Goal: Information Seeking & Learning: Find specific fact

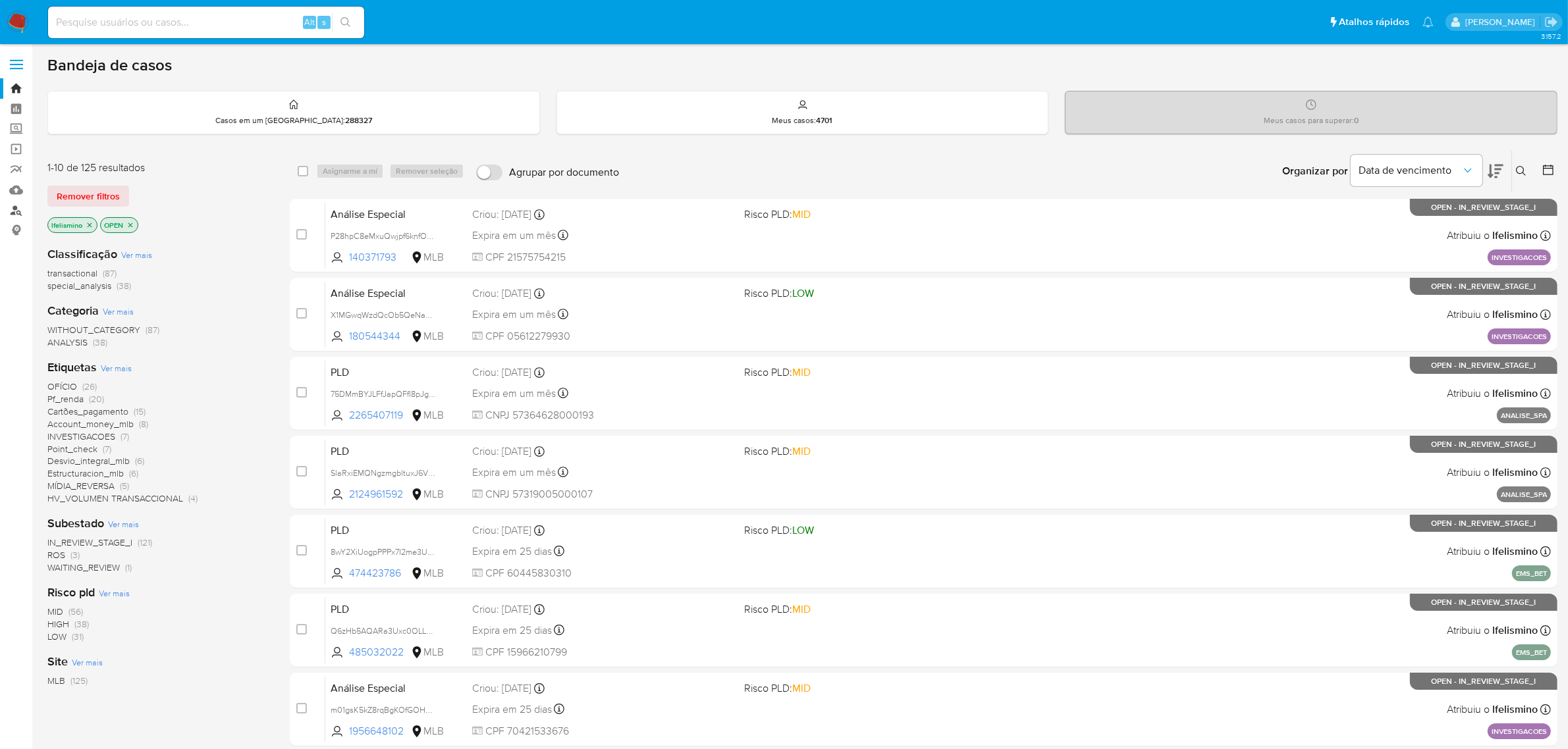
click at [12, 208] on link "Localizador de pessoas" at bounding box center [78, 210] width 156 height 20
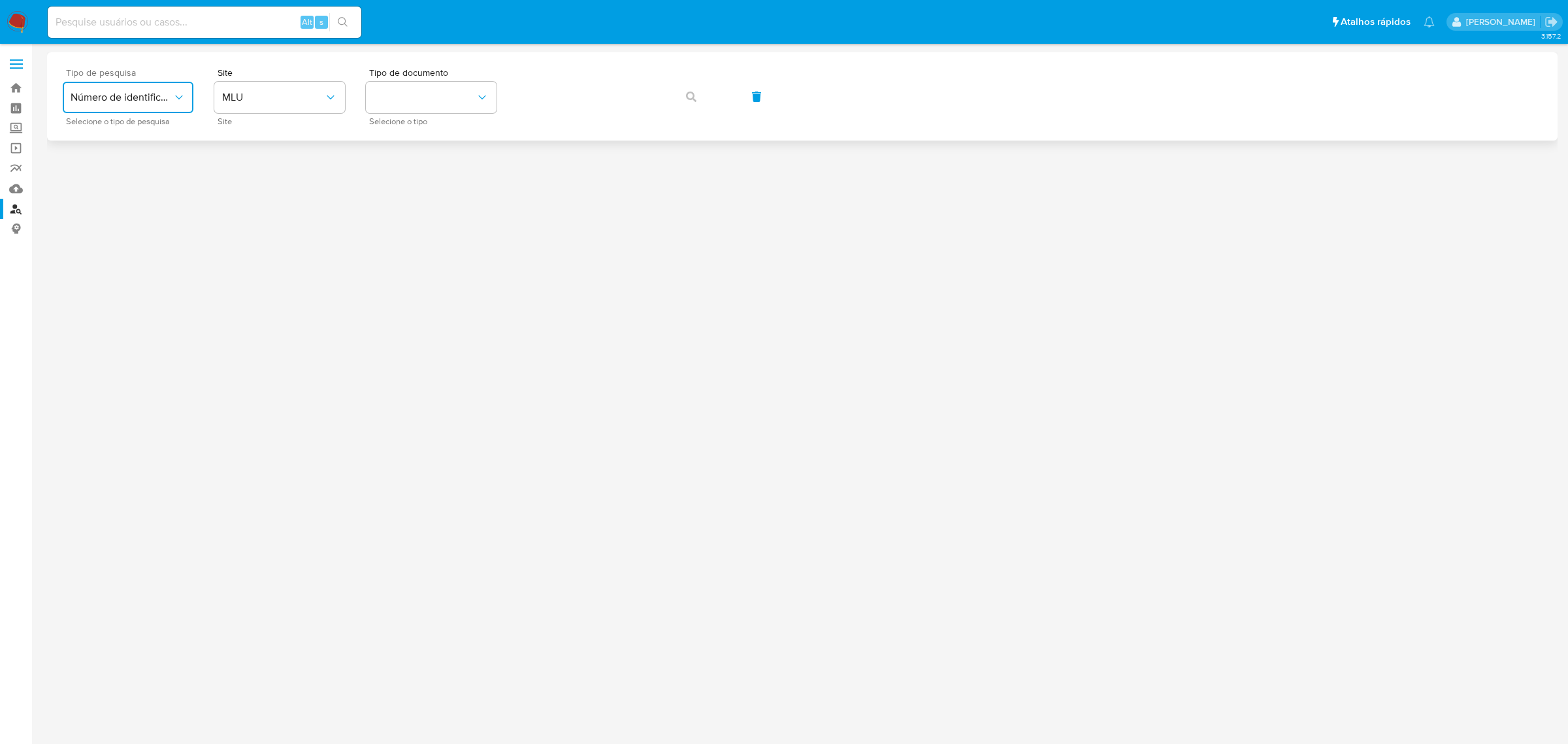
click at [148, 97] on span "Número de identificação" at bounding box center [121, 97] width 102 height 13
click at [259, 95] on span "MLU" at bounding box center [273, 97] width 102 height 13
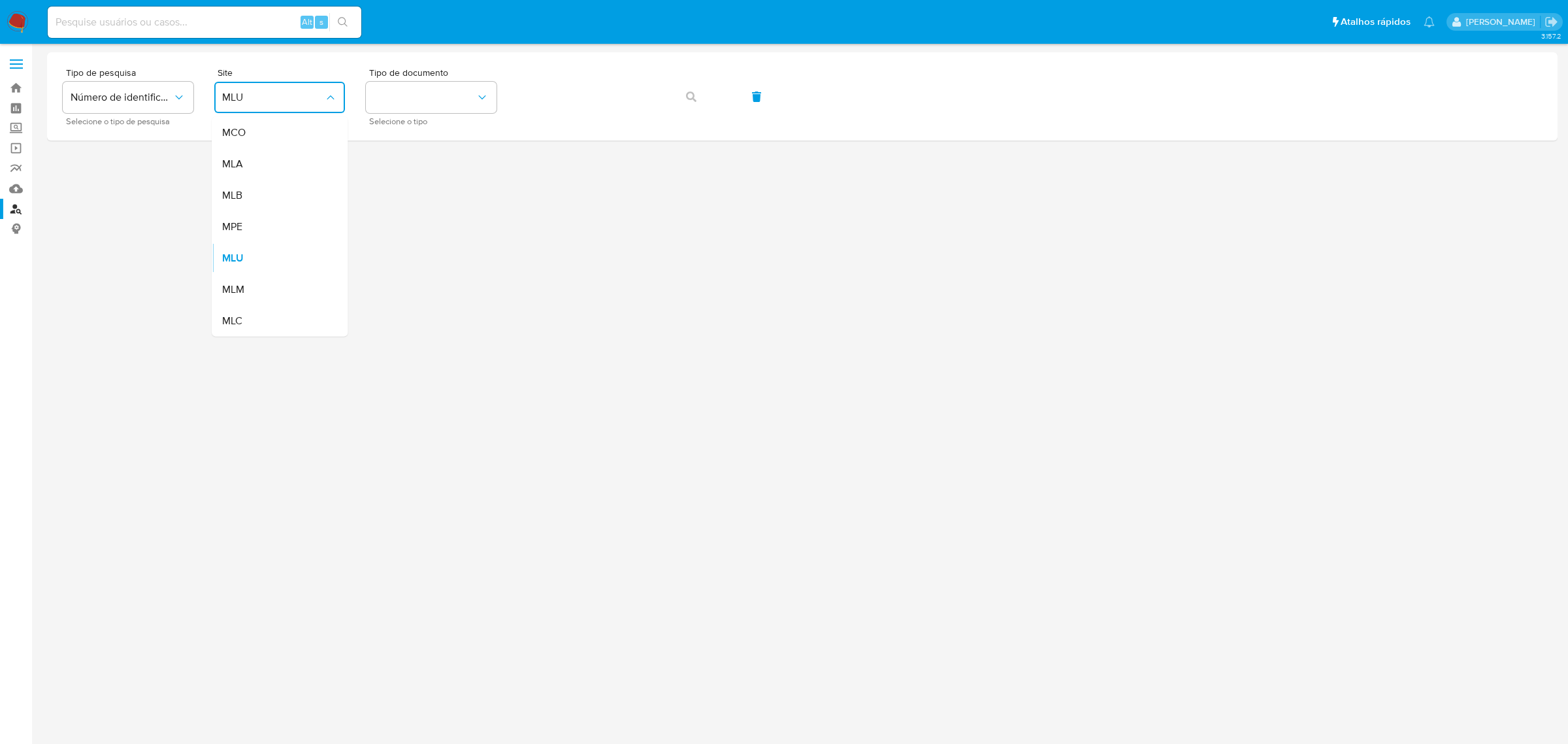
drag, startPoint x: 255, startPoint y: 201, endPoint x: 289, endPoint y: 190, distance: 35.7
click at [256, 202] on div "MLB" at bounding box center [275, 196] width 107 height 32
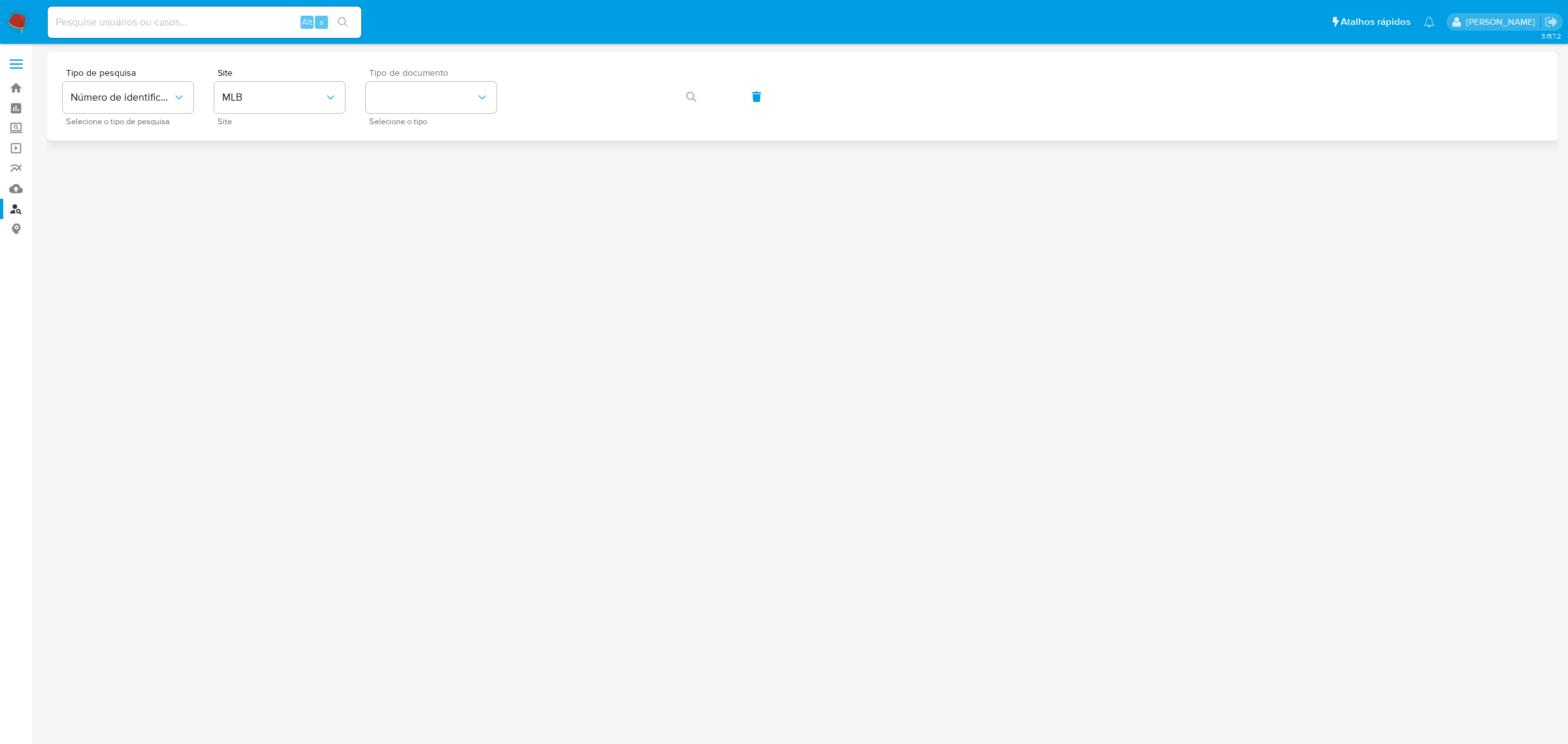
click at [486, 79] on div "Tipo de documento Selecione o tipo" at bounding box center [431, 97] width 130 height 57
drag, startPoint x: 455, startPoint y: 92, endPoint x: 457, endPoint y: 104, distance: 12.2
click at [455, 92] on button "identificationType" at bounding box center [431, 98] width 130 height 32
drag, startPoint x: 451, startPoint y: 187, endPoint x: 553, endPoint y: 125, distance: 119.4
click at [451, 188] on div "CPF CPF" at bounding box center [427, 183] width 107 height 44
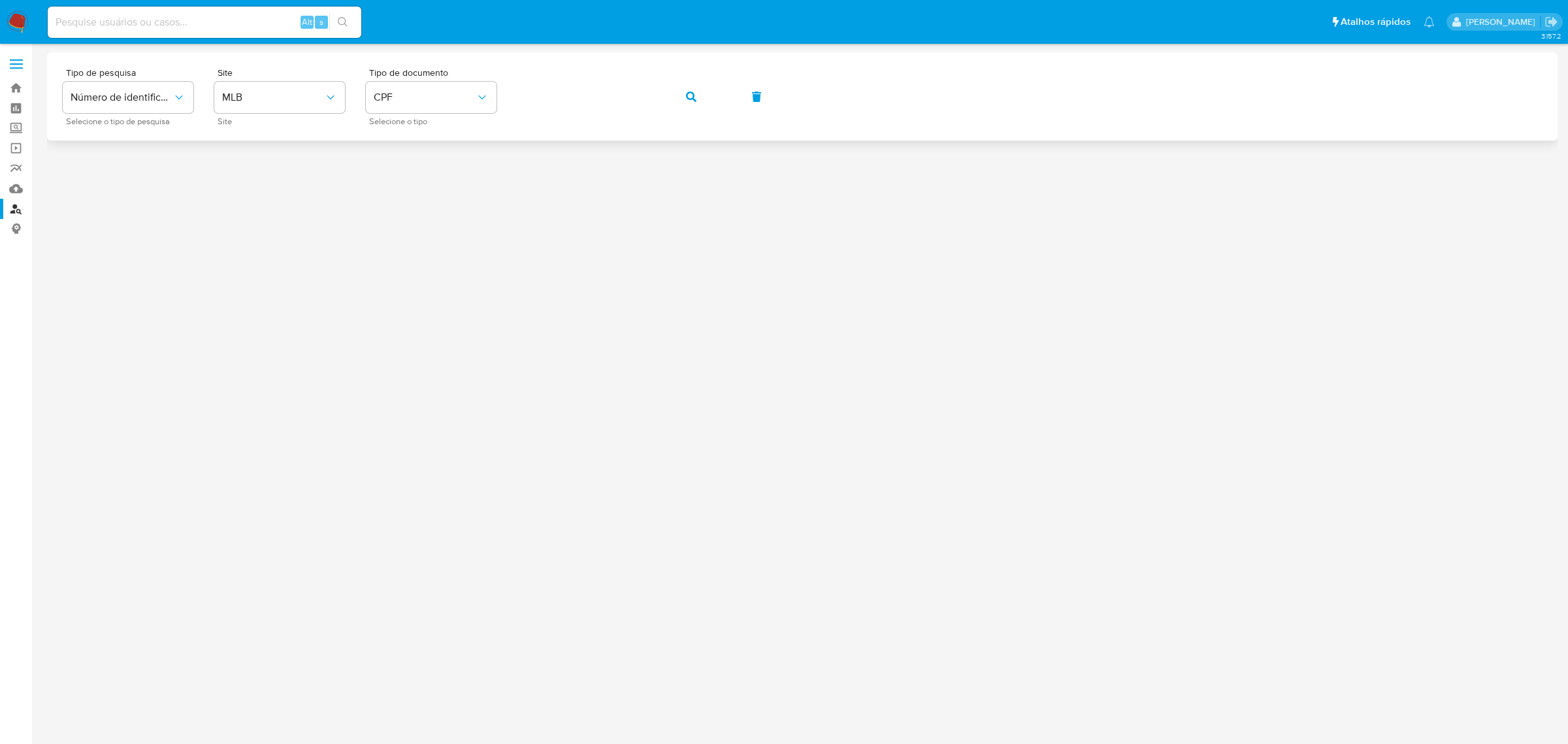
click at [714, 85] on div "Tipo de pesquisa Número de identificação Selecione o tipo de pesquisa Site MLB …" at bounding box center [803, 97] width 1480 height 57
click at [175, 14] on input at bounding box center [205, 22] width 313 height 17
paste input "7136719801"
type input "7136719801"
click at [339, 21] on icon "search-icon" at bounding box center [343, 22] width 10 height 10
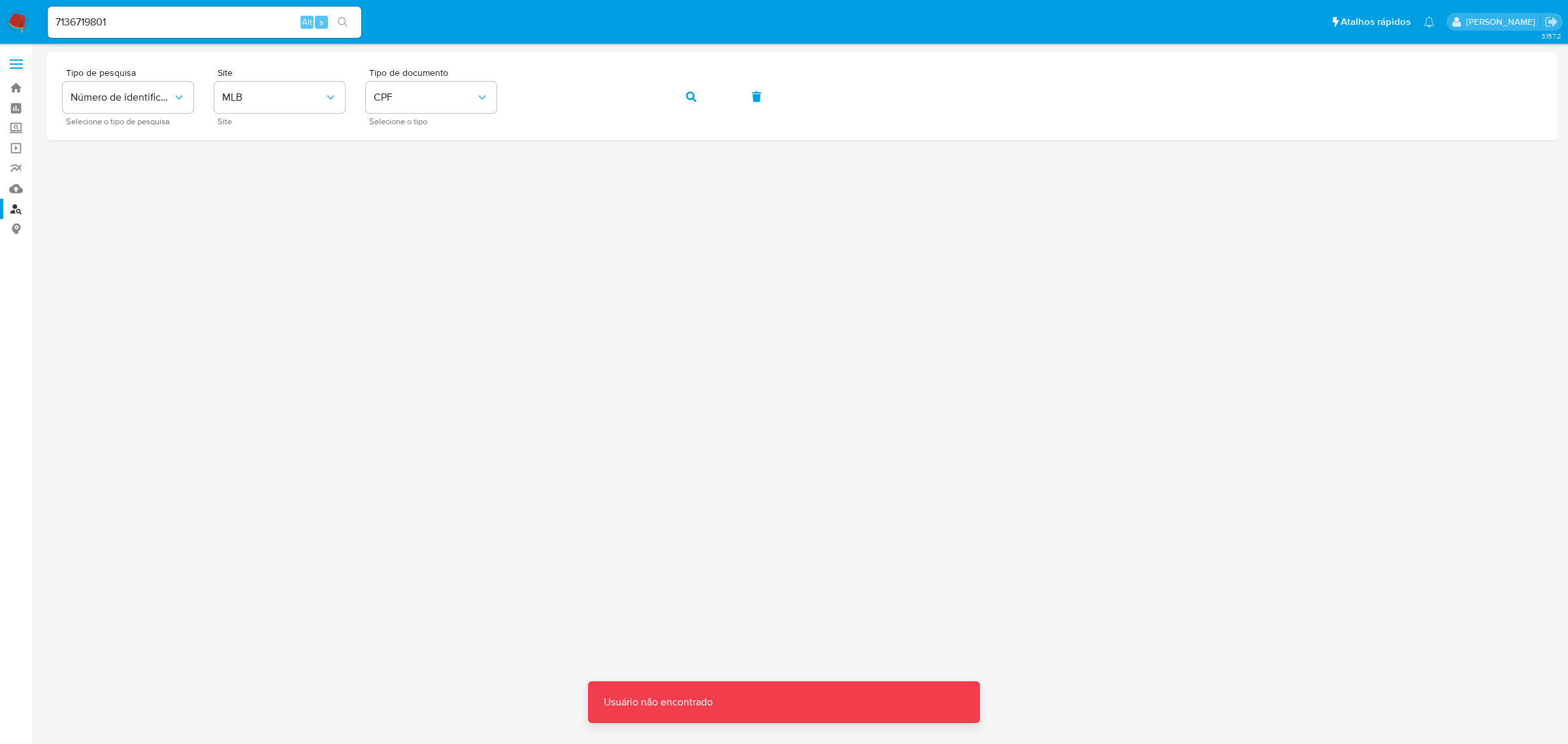
click at [187, 24] on input "7136719801" at bounding box center [205, 22] width 313 height 17
click at [344, 26] on icon "search-icon" at bounding box center [343, 22] width 10 height 10
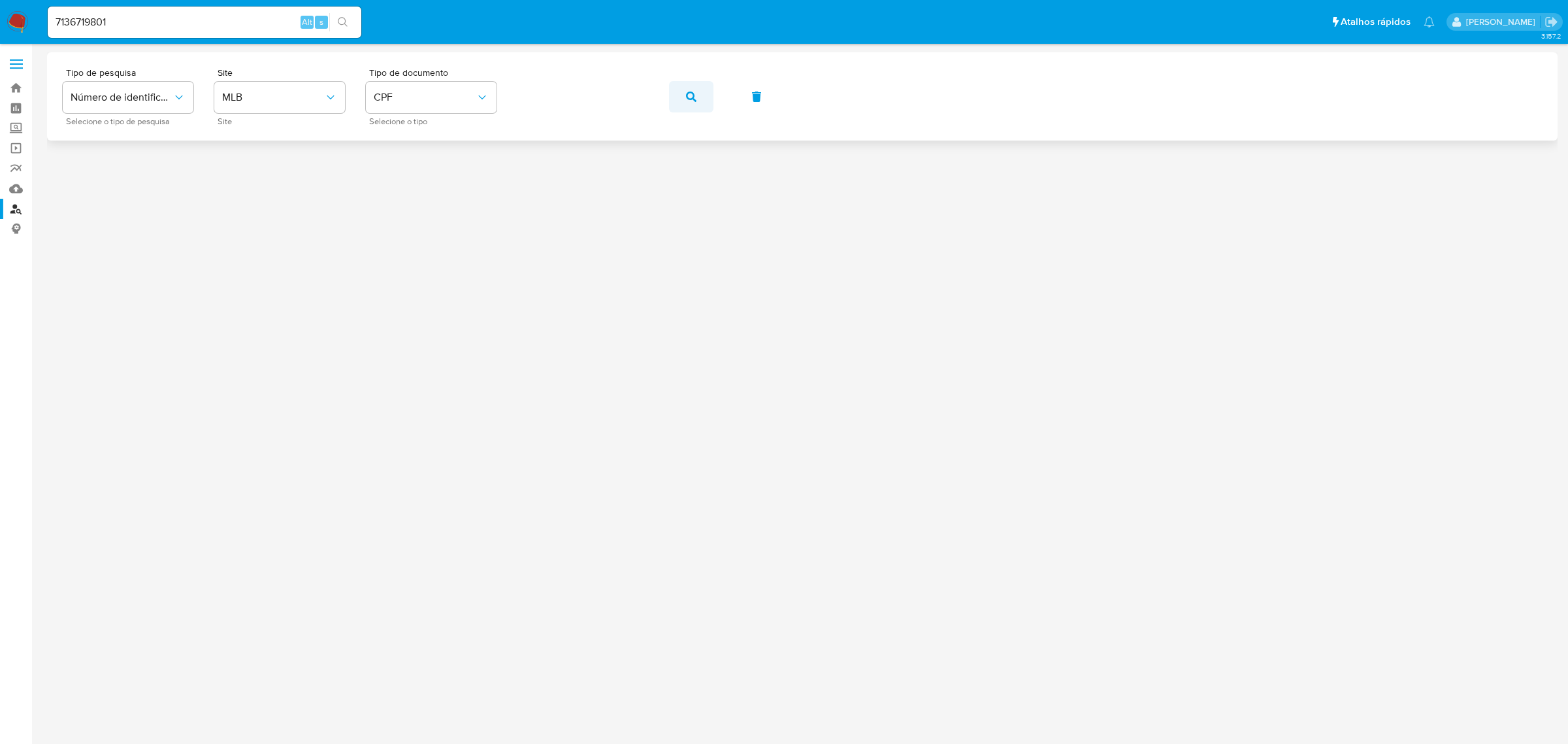
click at [696, 103] on span "button" at bounding box center [691, 97] width 10 height 28
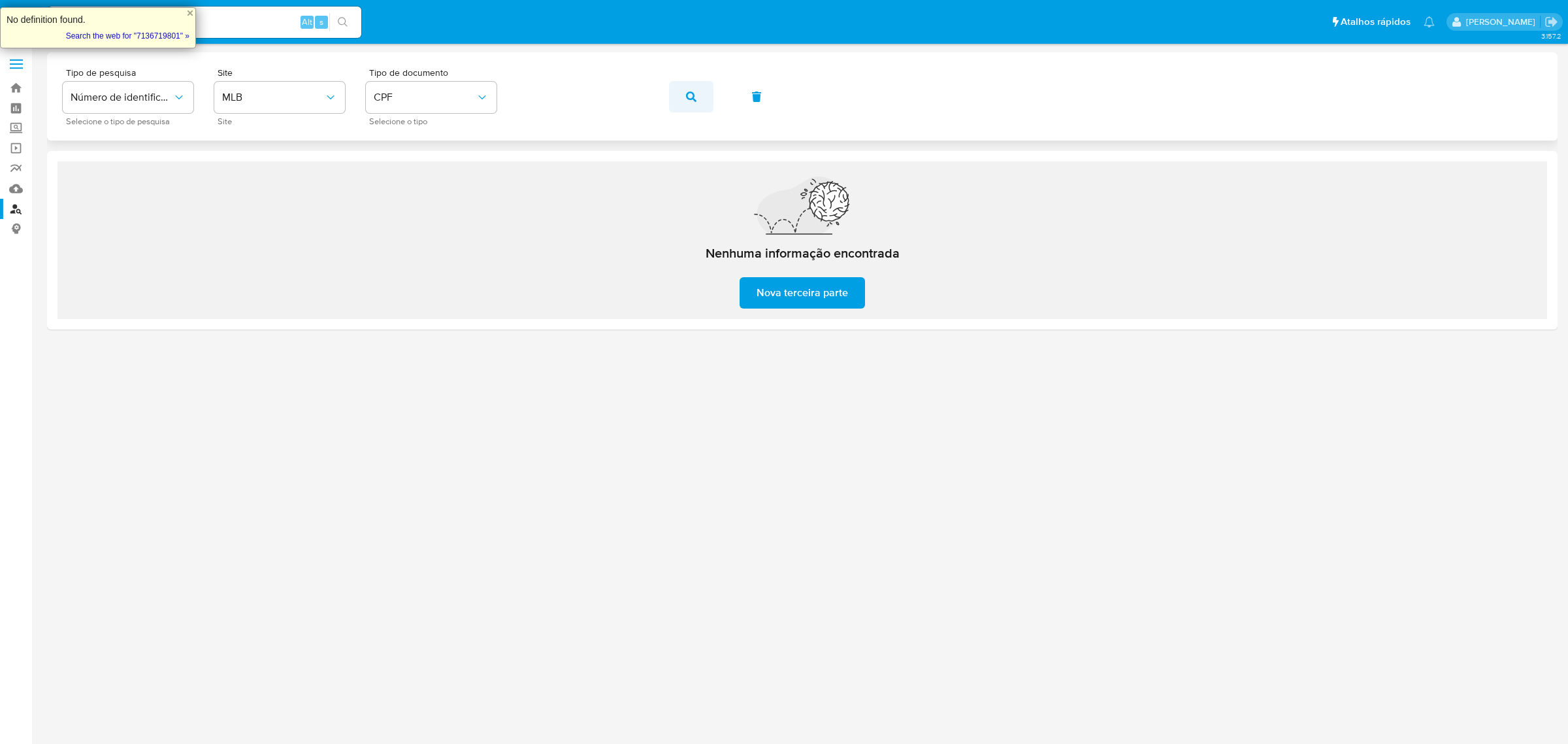
click at [686, 99] on icon "button" at bounding box center [691, 97] width 10 height 10
click at [688, 98] on icon "button" at bounding box center [691, 97] width 10 height 10
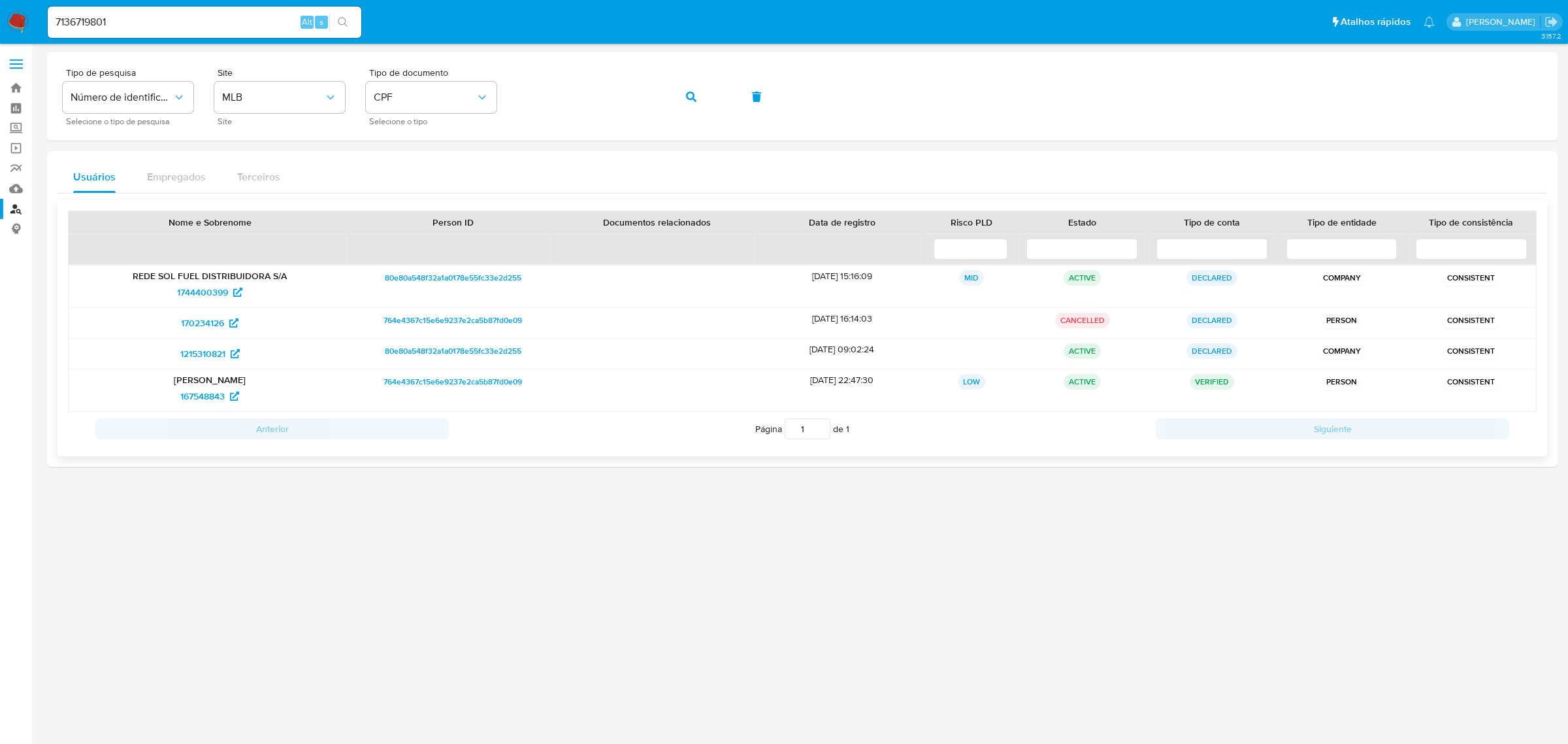
click at [227, 305] on div "REDE SOL FUEL DISTRIBUIDORA S/A 1744400399" at bounding box center [210, 286] width 283 height 42
click at [217, 292] on span "1744400399" at bounding box center [202, 292] width 51 height 21
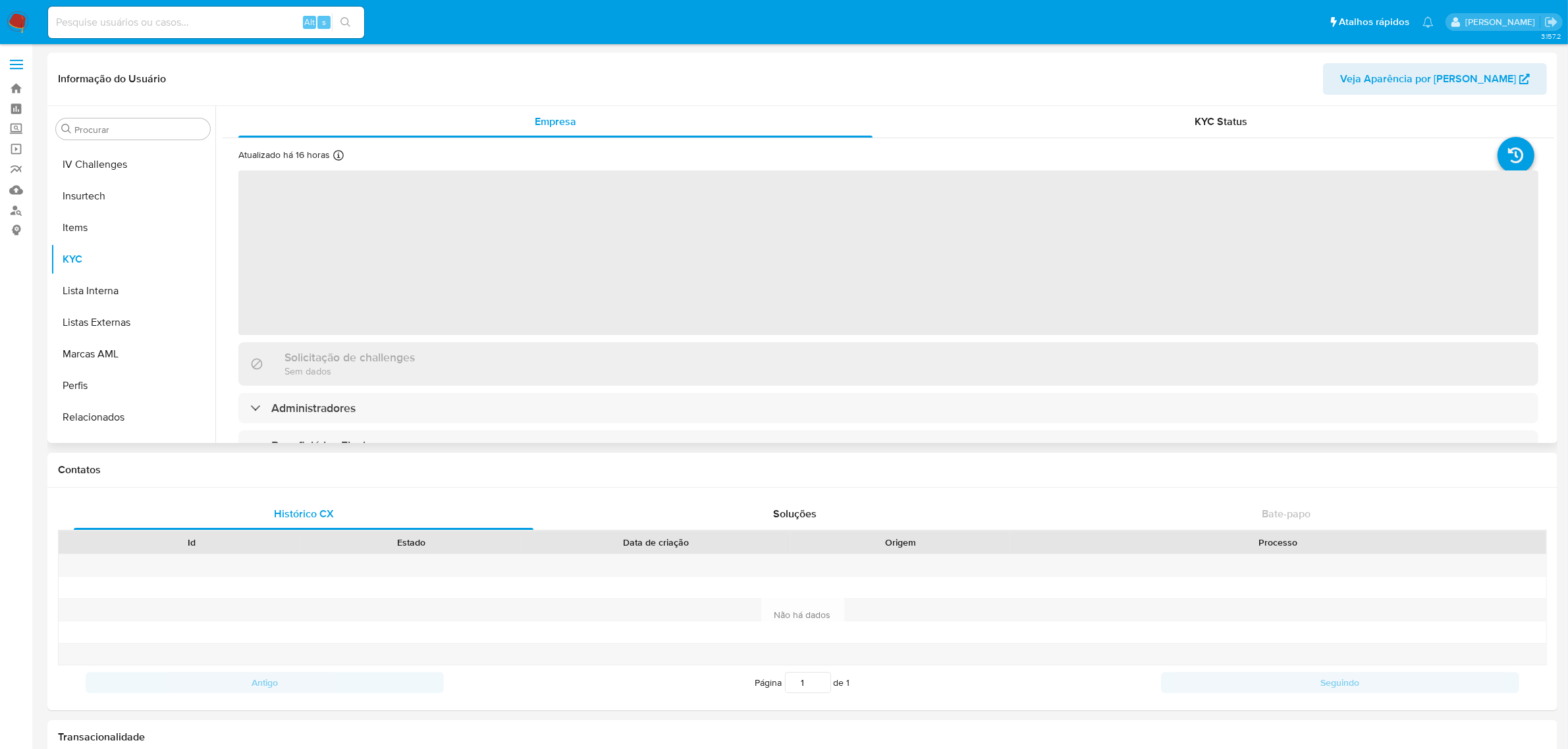
scroll to position [587, 0]
click at [89, 439] on button "Restrições Novo Mundo" at bounding box center [128, 427] width 154 height 32
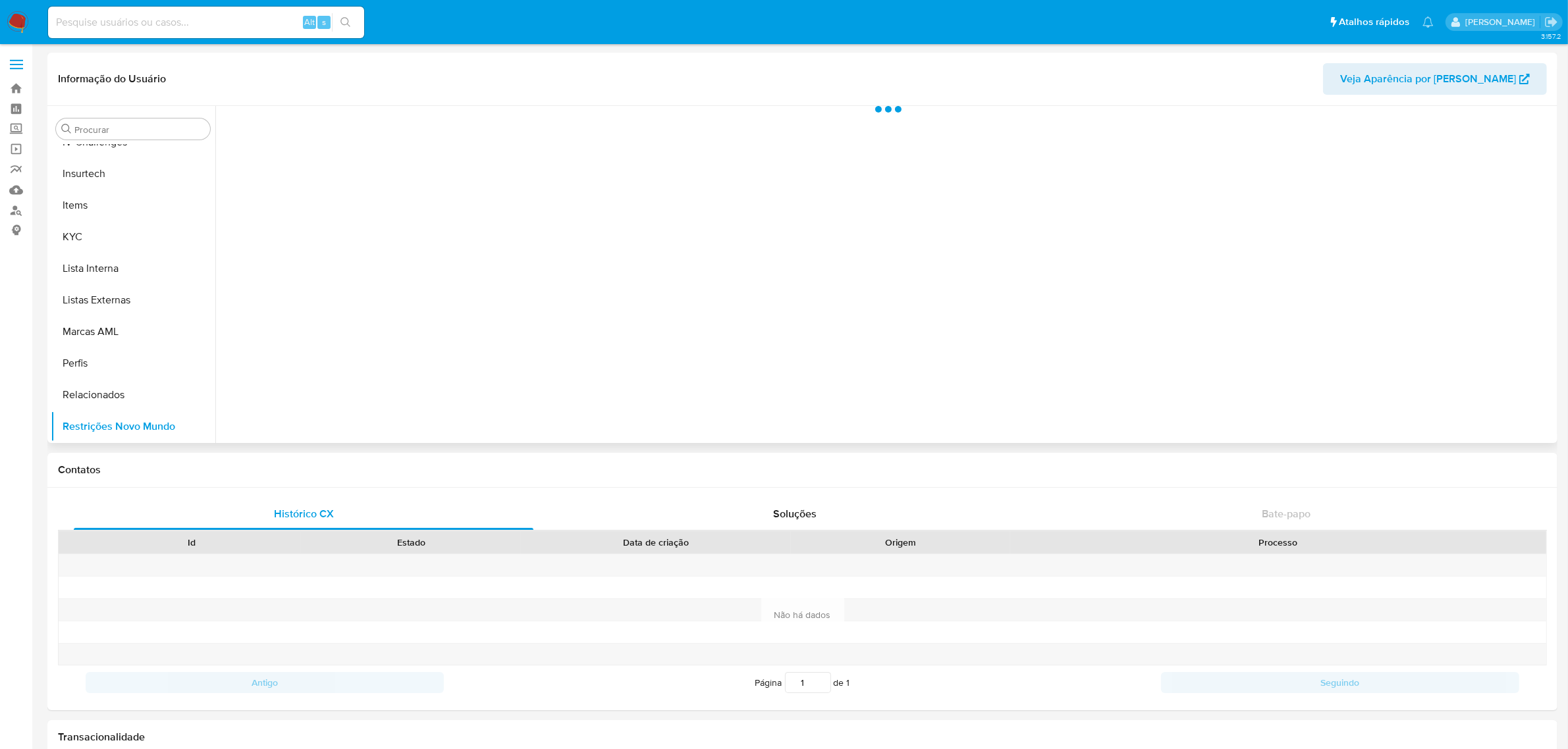
select select "10"
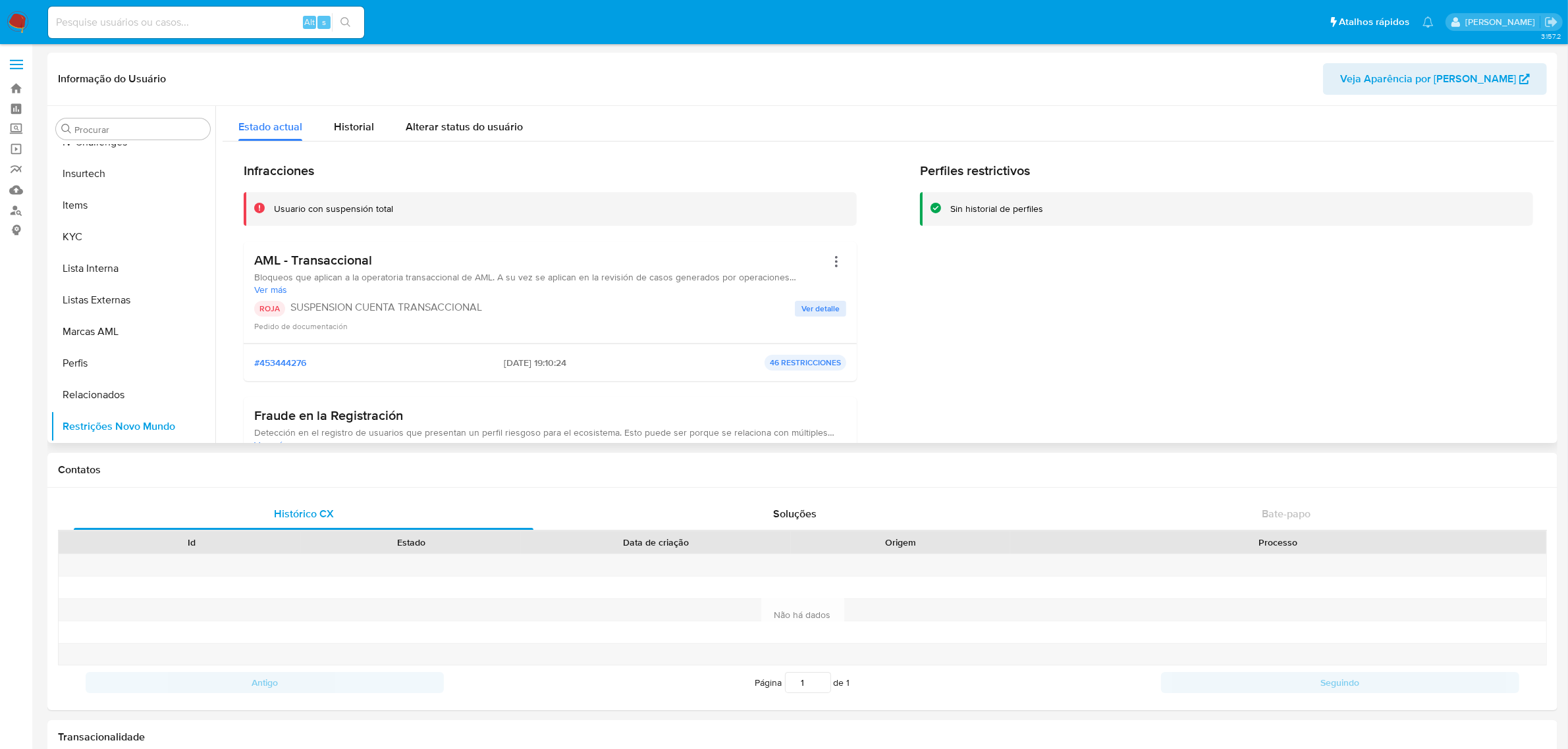
drag, startPoint x: 539, startPoint y: 367, endPoint x: 458, endPoint y: 367, distance: 81.0
click at [482, 367] on div "#453444276 2025-09-02 - 19:10:24 46 RESTRICCIONES" at bounding box center [551, 362] width 592 height 16
